Goal: Task Accomplishment & Management: Use online tool/utility

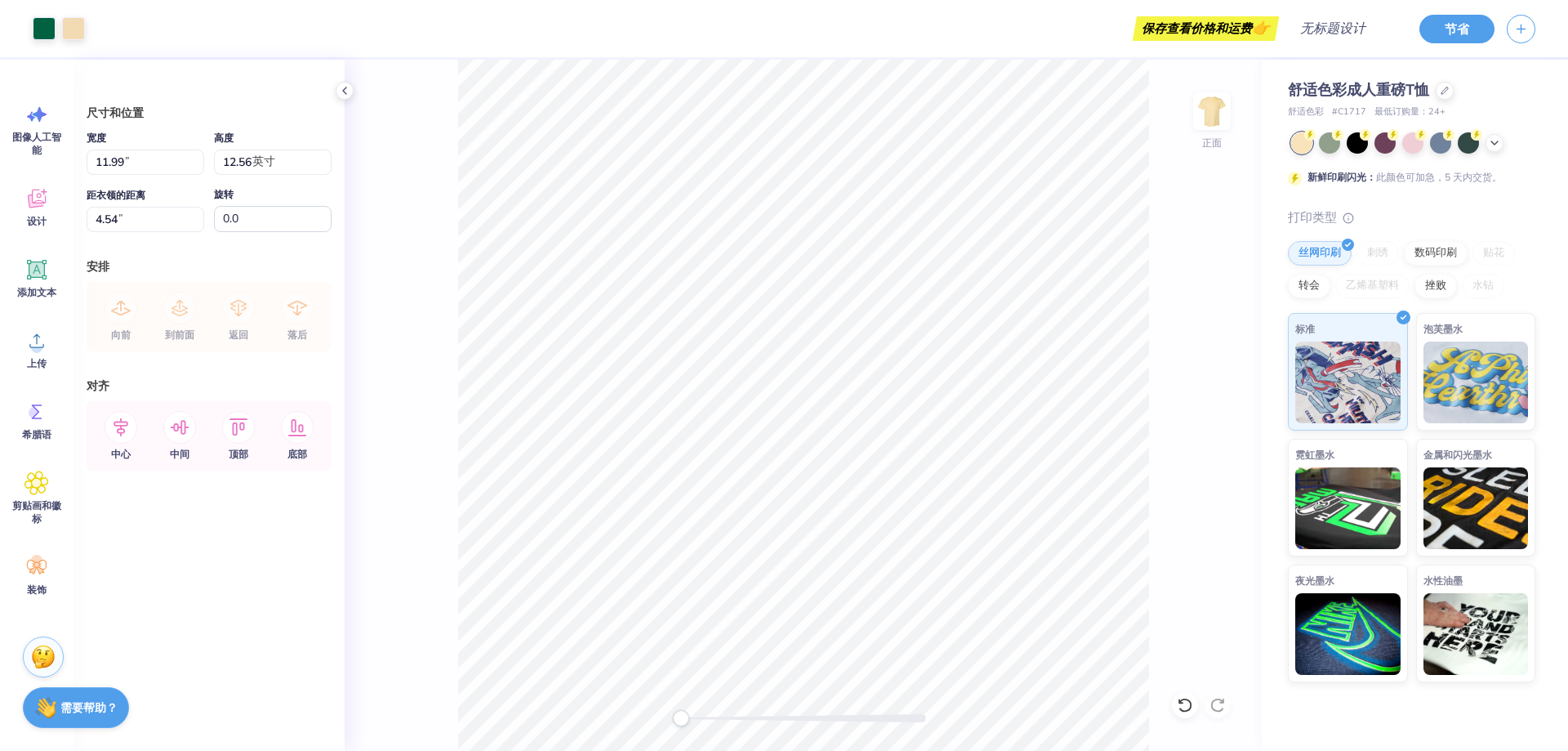
type input "3.40"
click at [1168, 213] on div "正面" at bounding box center [804, 405] width 917 height 691
click at [902, 423] on font "复制" at bounding box center [897, 429] width 19 height 13
type input "4.00"
click at [1459, 395] on img at bounding box center [1476, 379] width 105 height 82
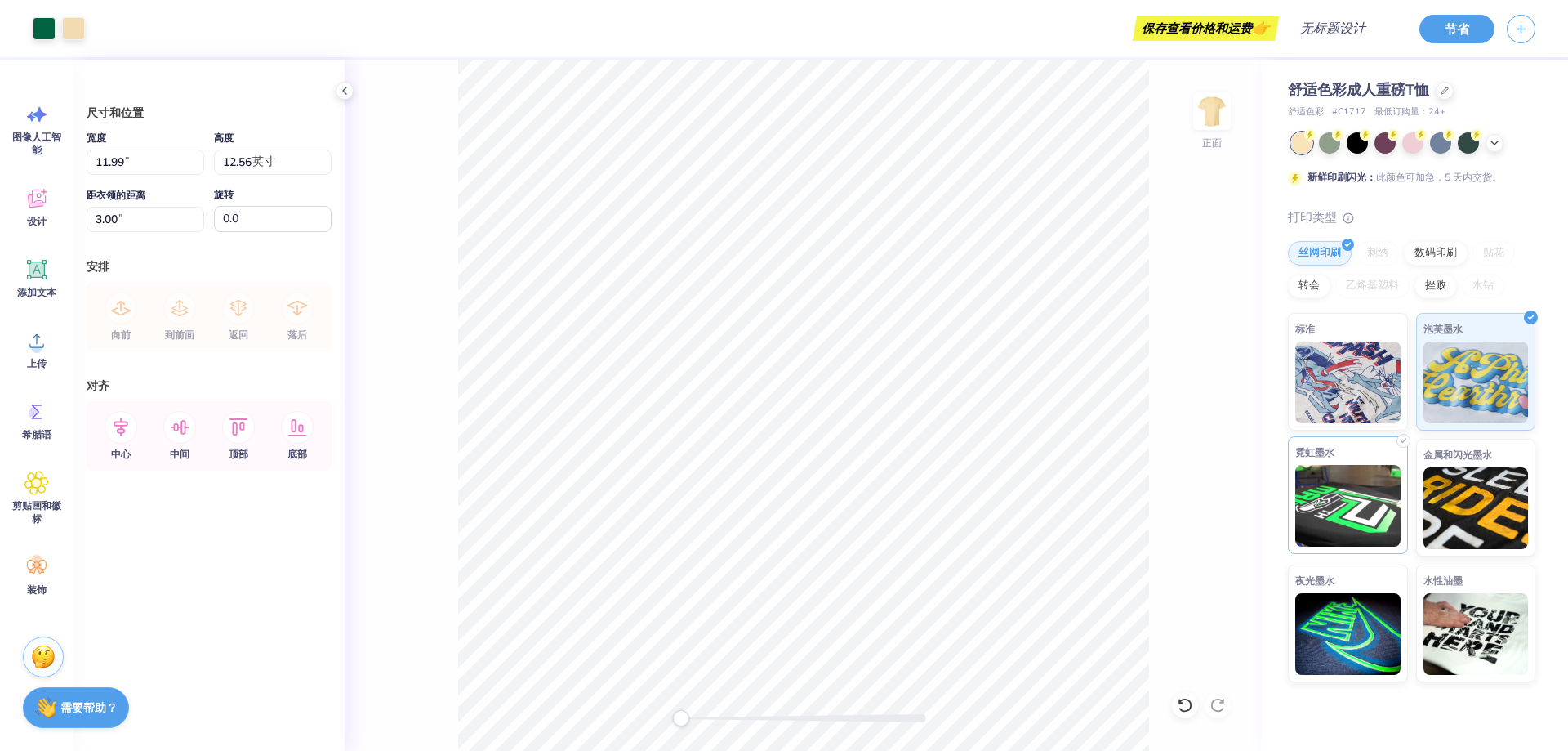
click at [1392, 475] on img at bounding box center [1347, 506] width 105 height 82
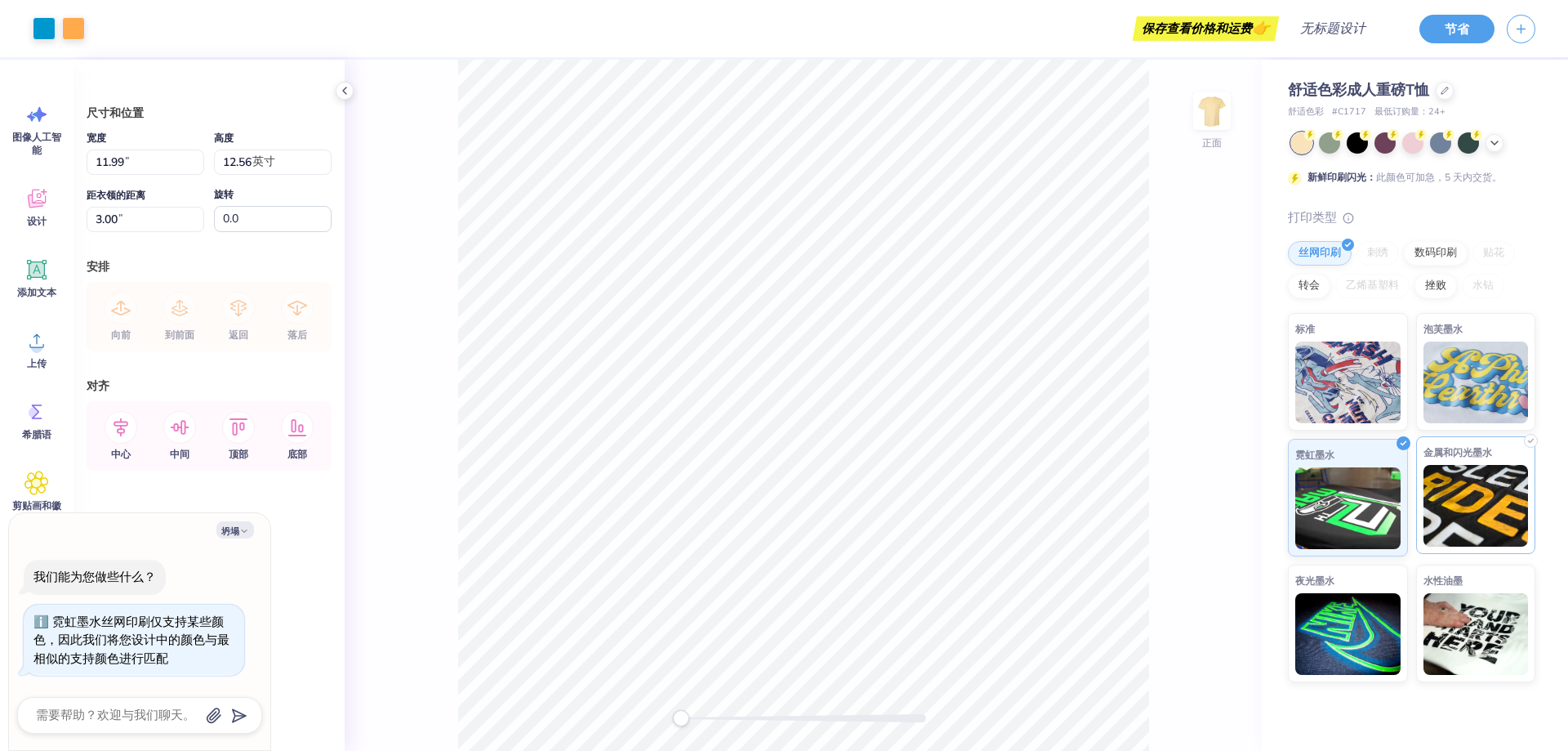
click at [1461, 474] on img at bounding box center [1476, 506] width 105 height 82
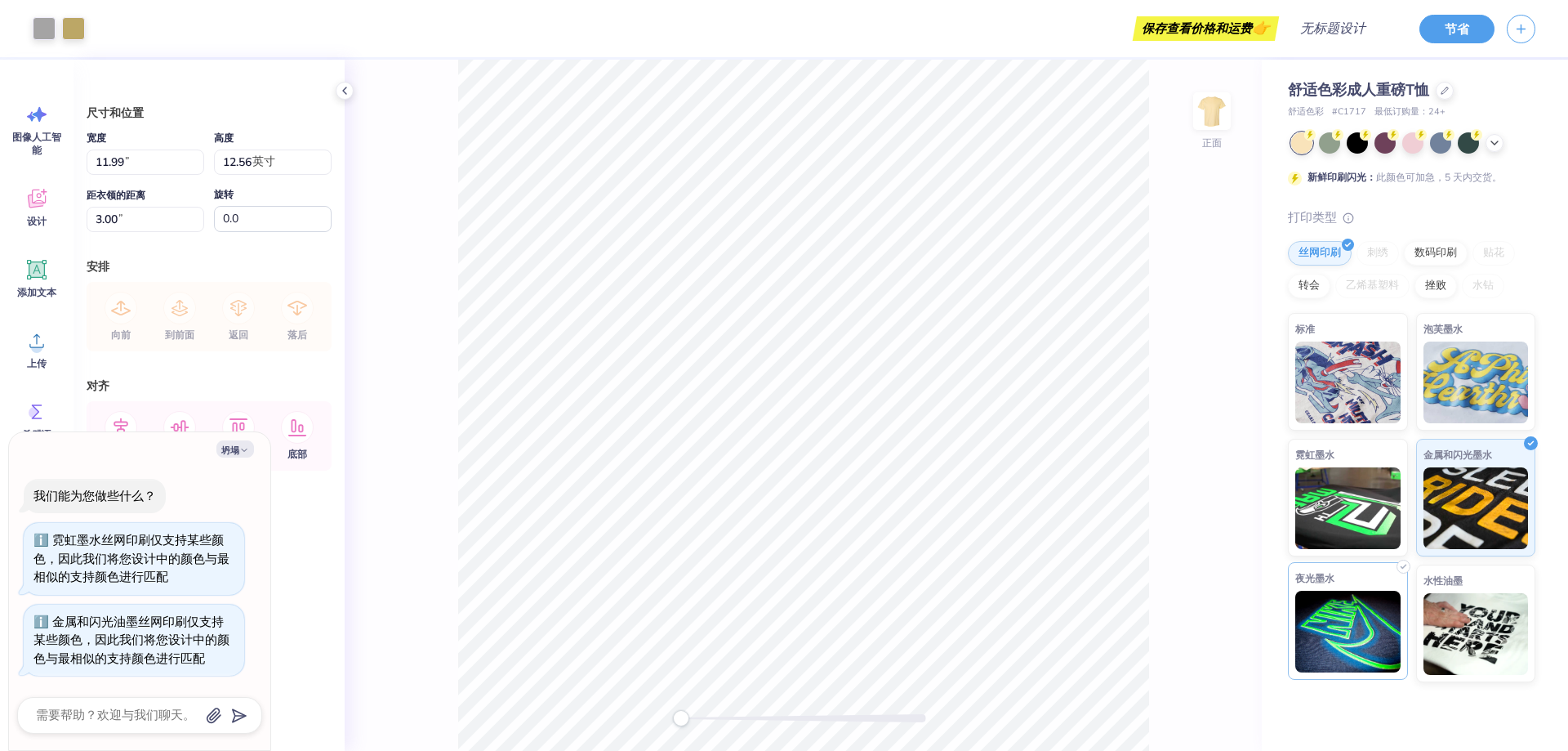
click at [1352, 621] on img at bounding box center [1347, 631] width 105 height 82
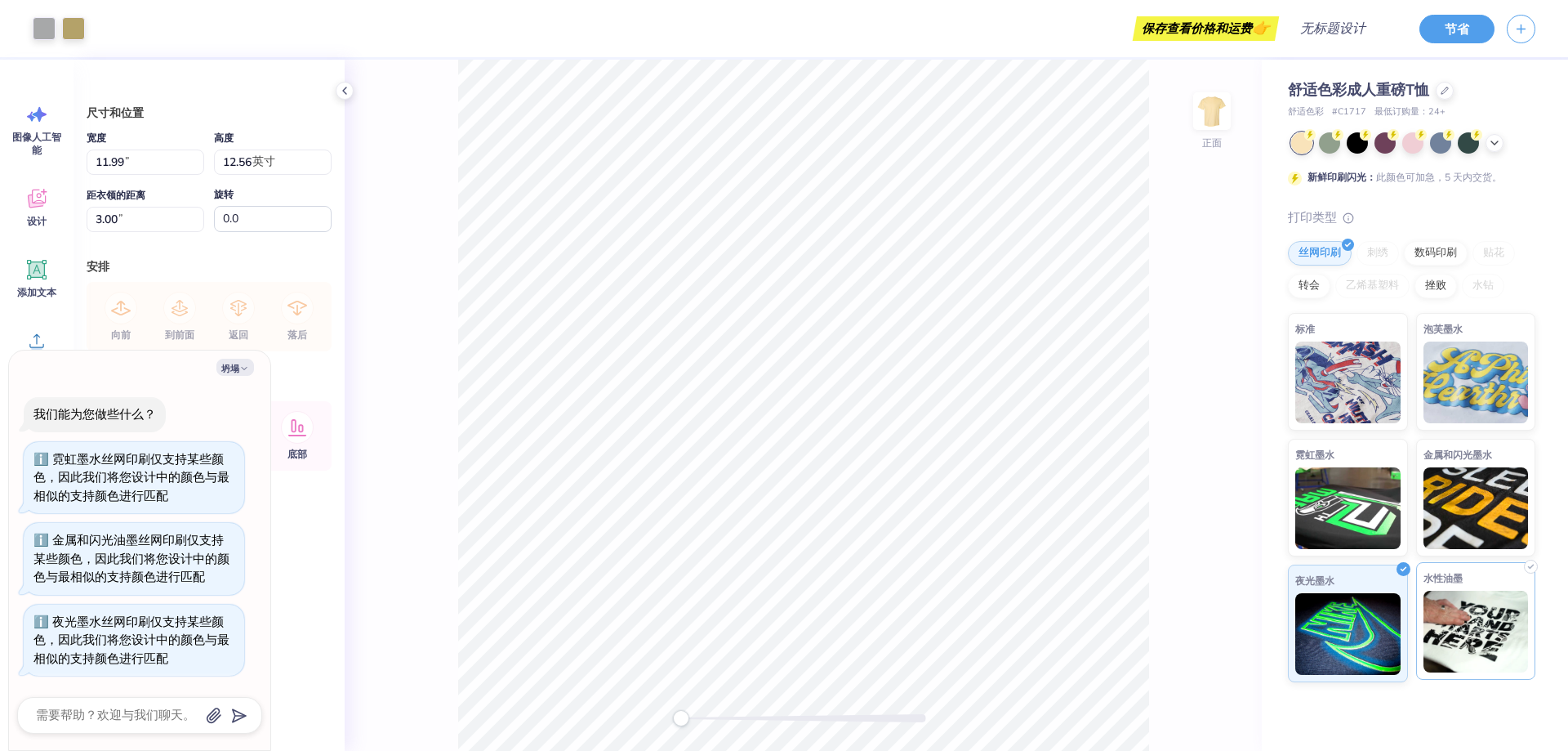
click at [1464, 610] on img at bounding box center [1476, 631] width 105 height 82
click at [80, 24] on div at bounding box center [73, 27] width 23 height 23
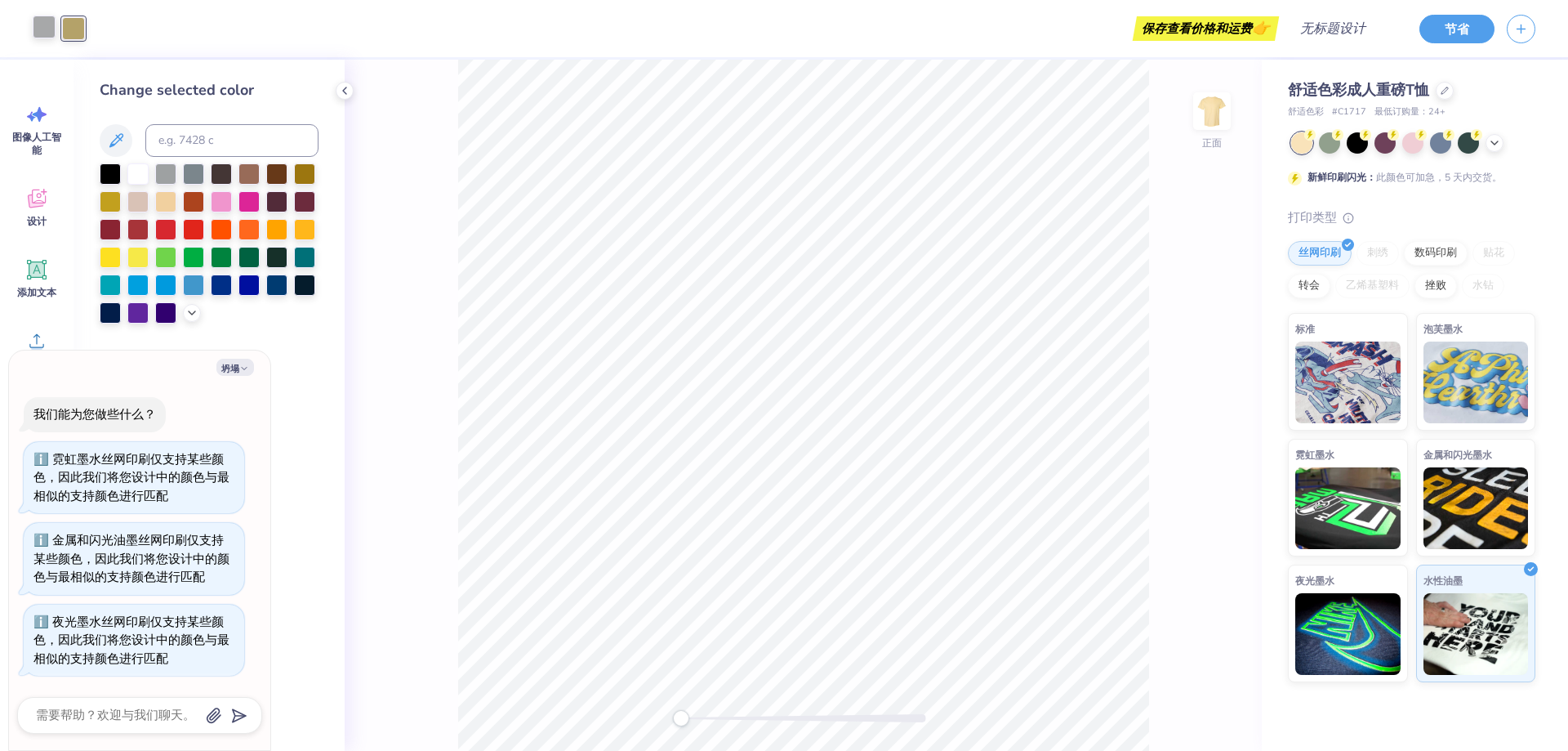
click at [53, 25] on div at bounding box center [44, 27] width 23 height 23
click at [146, 157] on div "更改选定的颜色" at bounding box center [209, 201] width 219 height 245
click at [172, 170] on div at bounding box center [166, 172] width 21 height 21
click at [237, 186] on div at bounding box center [209, 243] width 219 height 160
click at [263, 189] on div at bounding box center [209, 243] width 219 height 160
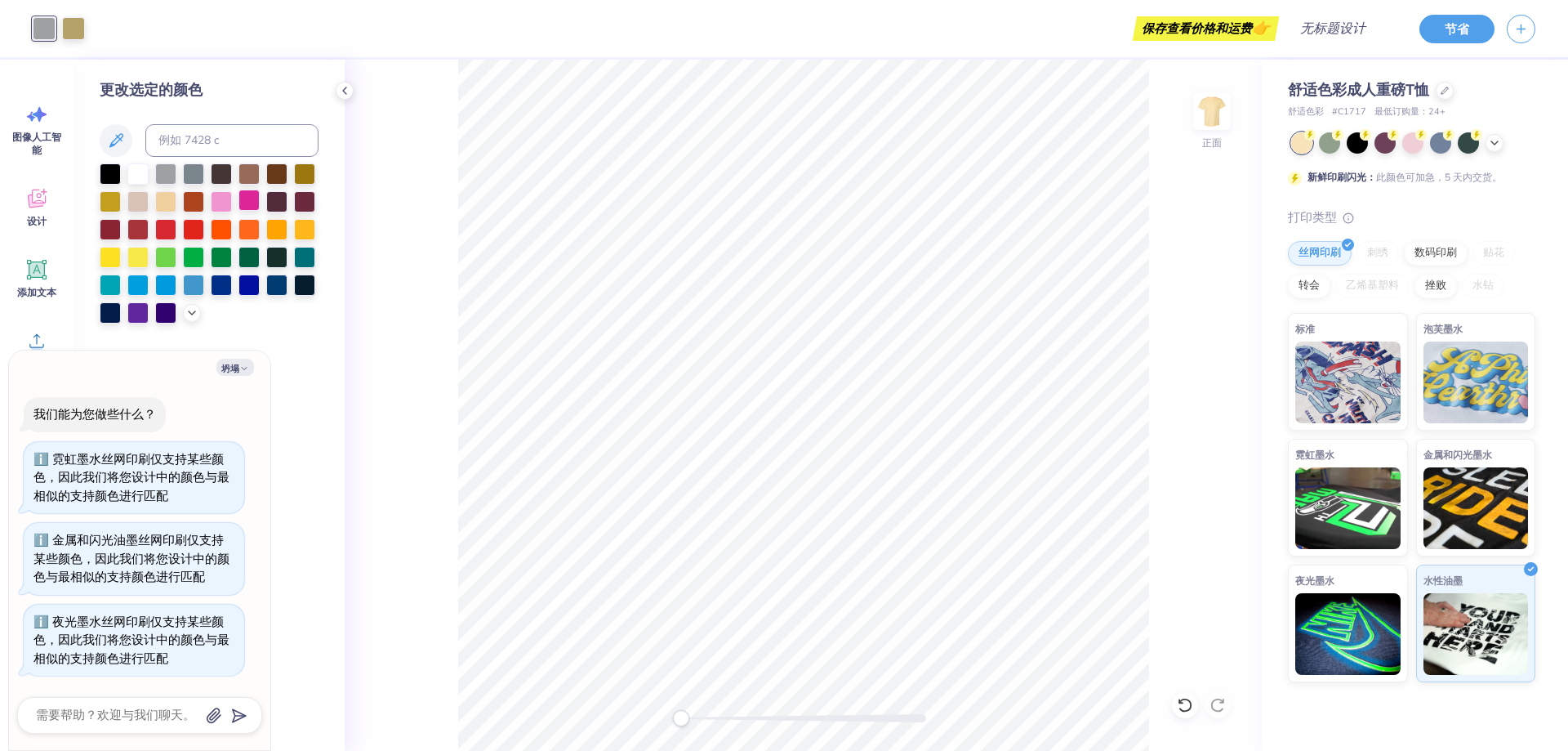
click at [250, 211] on div at bounding box center [249, 200] width 21 height 21
click at [254, 207] on div at bounding box center [249, 200] width 21 height 21
click at [258, 205] on div at bounding box center [249, 200] width 21 height 21
click at [282, 201] on div at bounding box center [276, 200] width 21 height 21
click at [306, 223] on div at bounding box center [304, 227] width 21 height 21
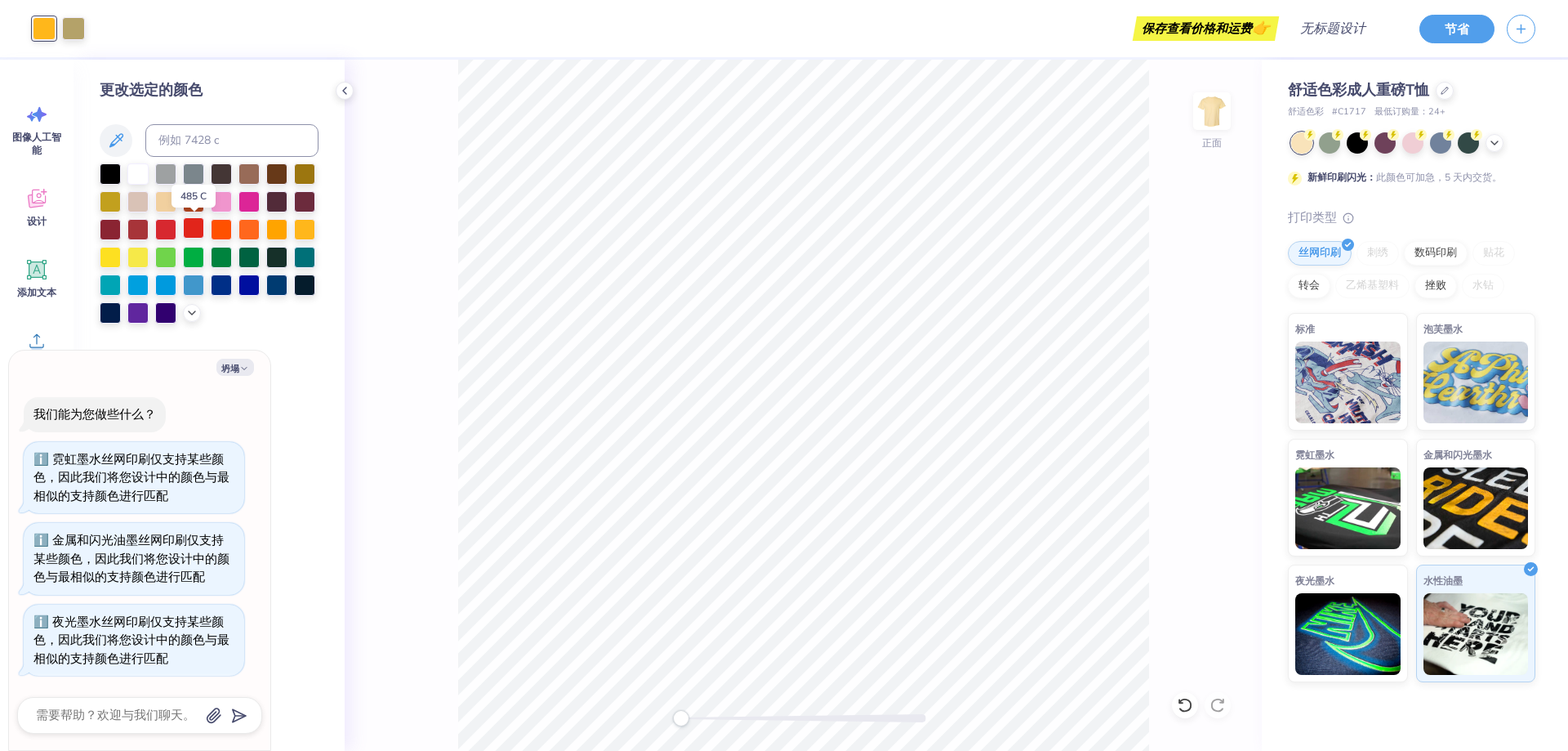
click at [186, 226] on div at bounding box center [193, 227] width 21 height 21
click at [167, 223] on div at bounding box center [166, 227] width 21 height 21
click at [113, 196] on div at bounding box center [110, 200] width 21 height 21
click at [135, 172] on div at bounding box center [137, 172] width 21 height 21
click at [120, 174] on div at bounding box center [110, 172] width 21 height 21
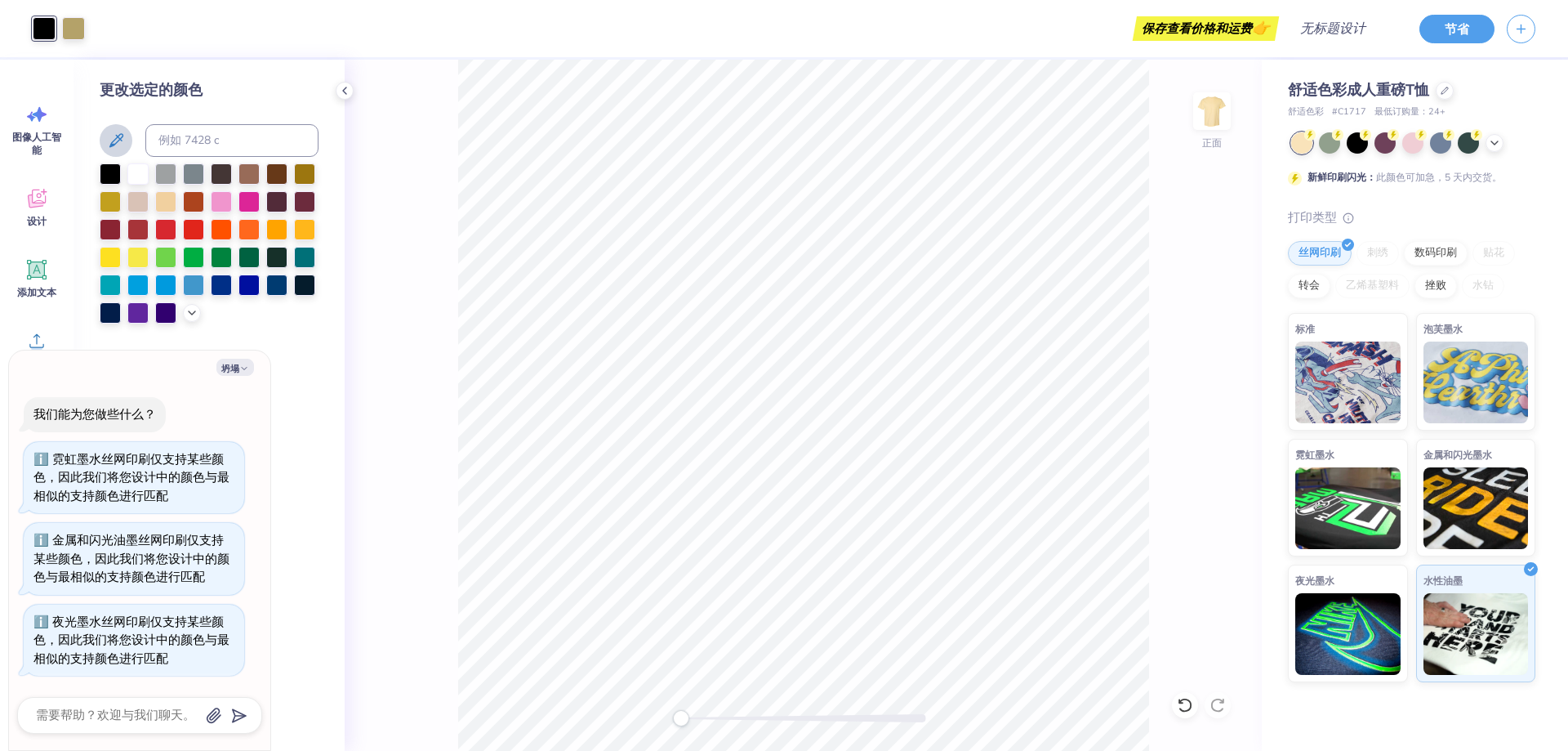
click at [117, 141] on icon at bounding box center [115, 140] width 19 height 19
click at [172, 199] on div at bounding box center [166, 200] width 21 height 21
type textarea "x"
